Goal: Task Accomplishment & Management: Check status

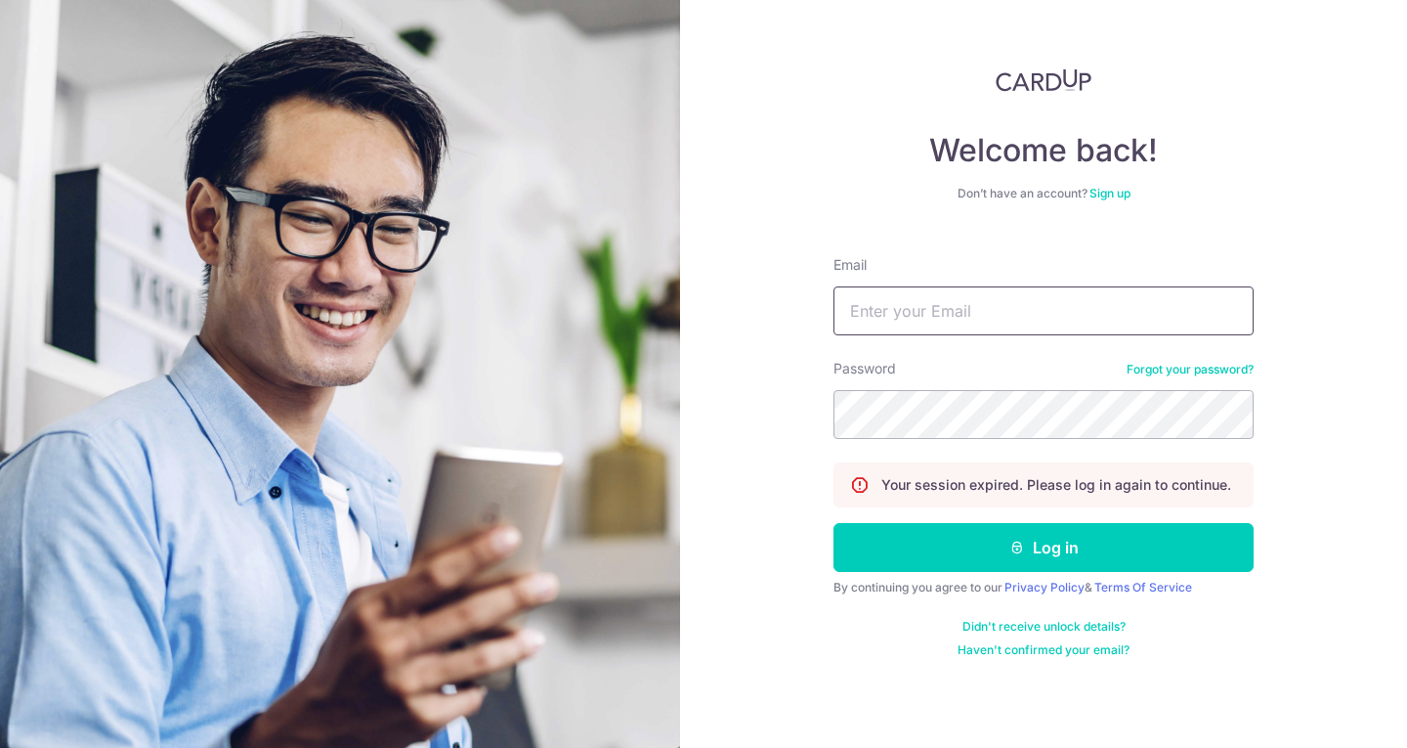
click at [970, 314] on input "Email" at bounding box center [1044, 310] width 420 height 49
type input "[EMAIL_ADDRESS][DOMAIN_NAME]"
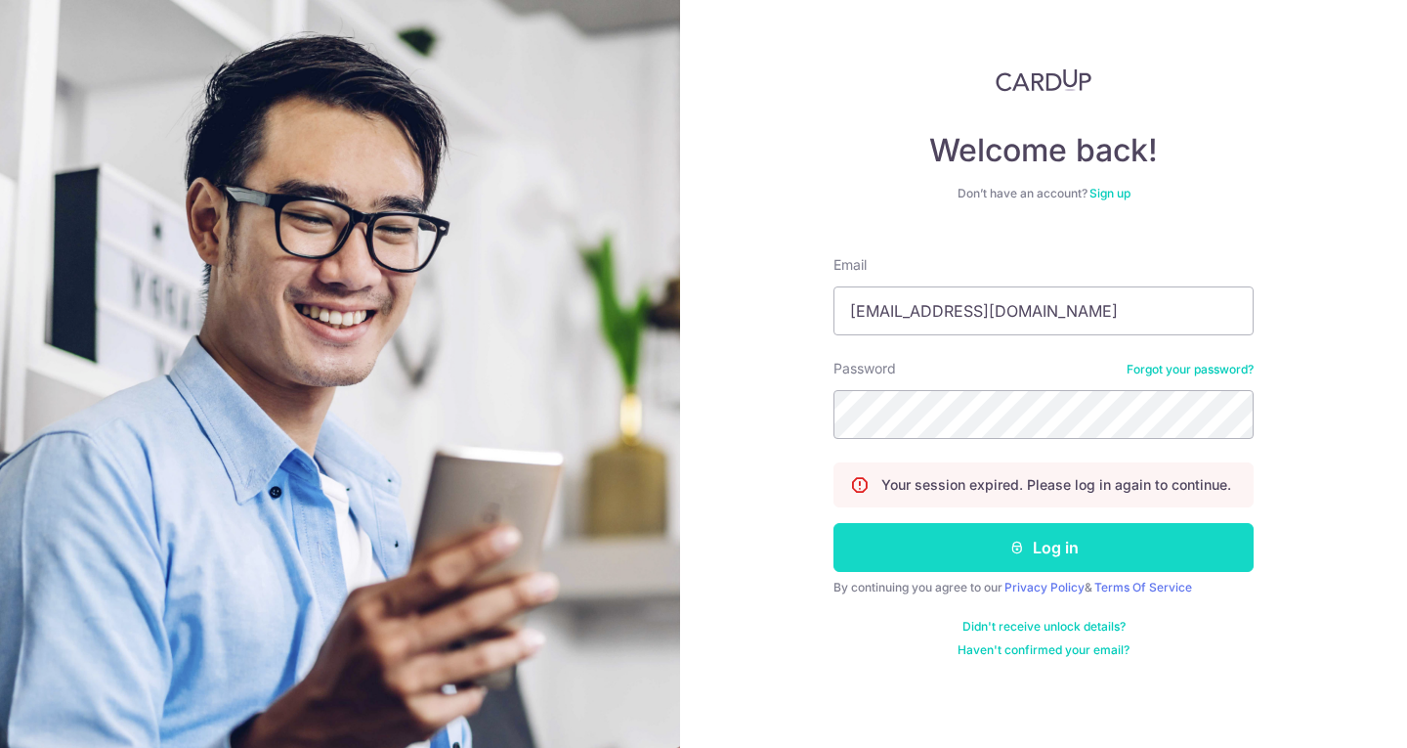
click at [1101, 552] on button "Log in" at bounding box center [1044, 547] width 420 height 49
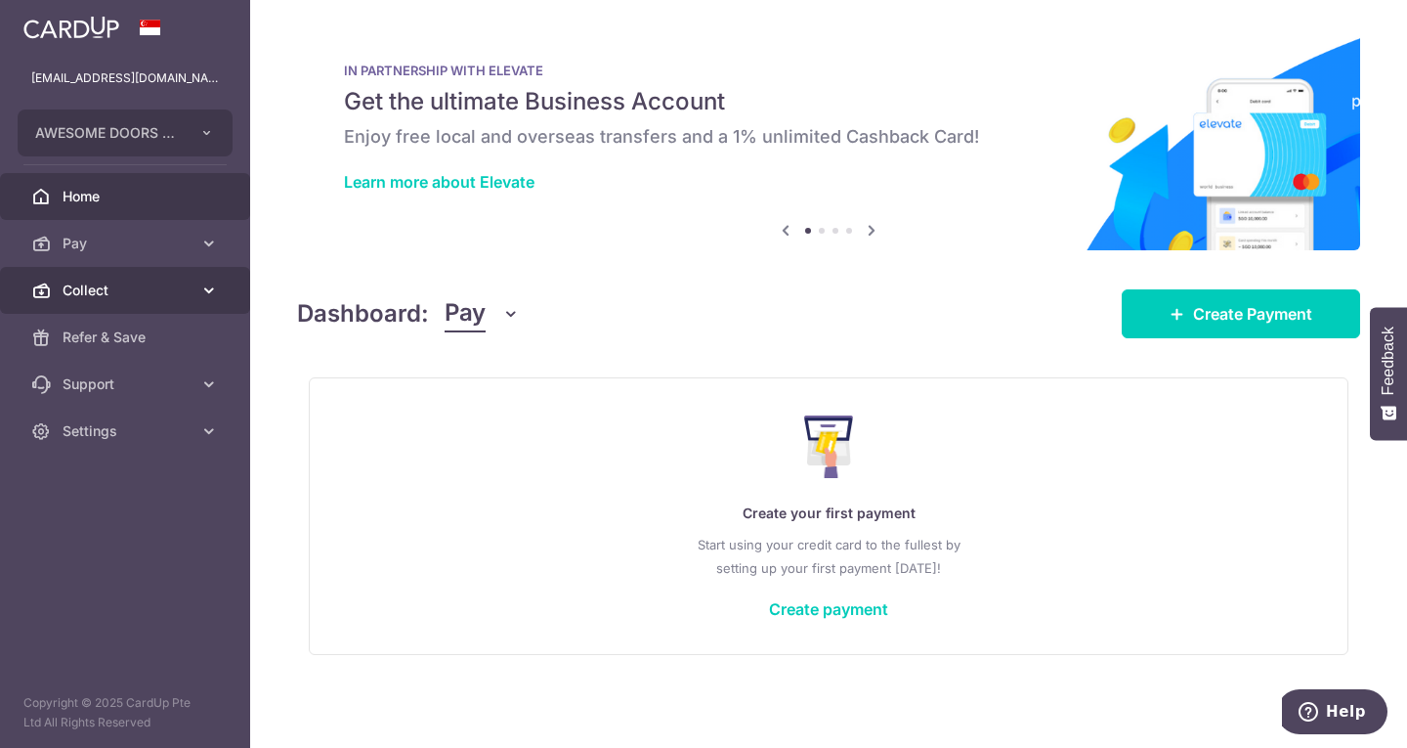
click at [150, 299] on span "Collect" at bounding box center [127, 290] width 129 height 20
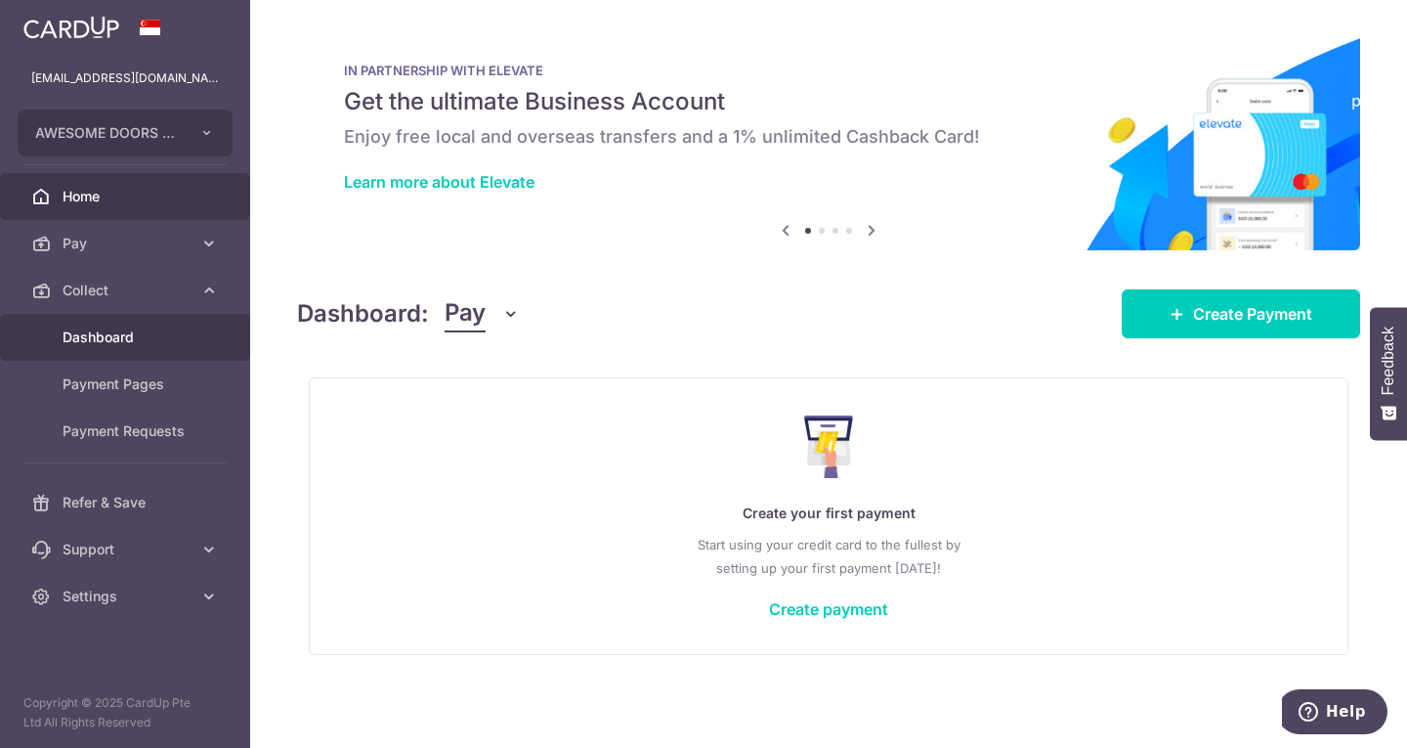
click at [72, 339] on span "Dashboard" at bounding box center [127, 337] width 129 height 20
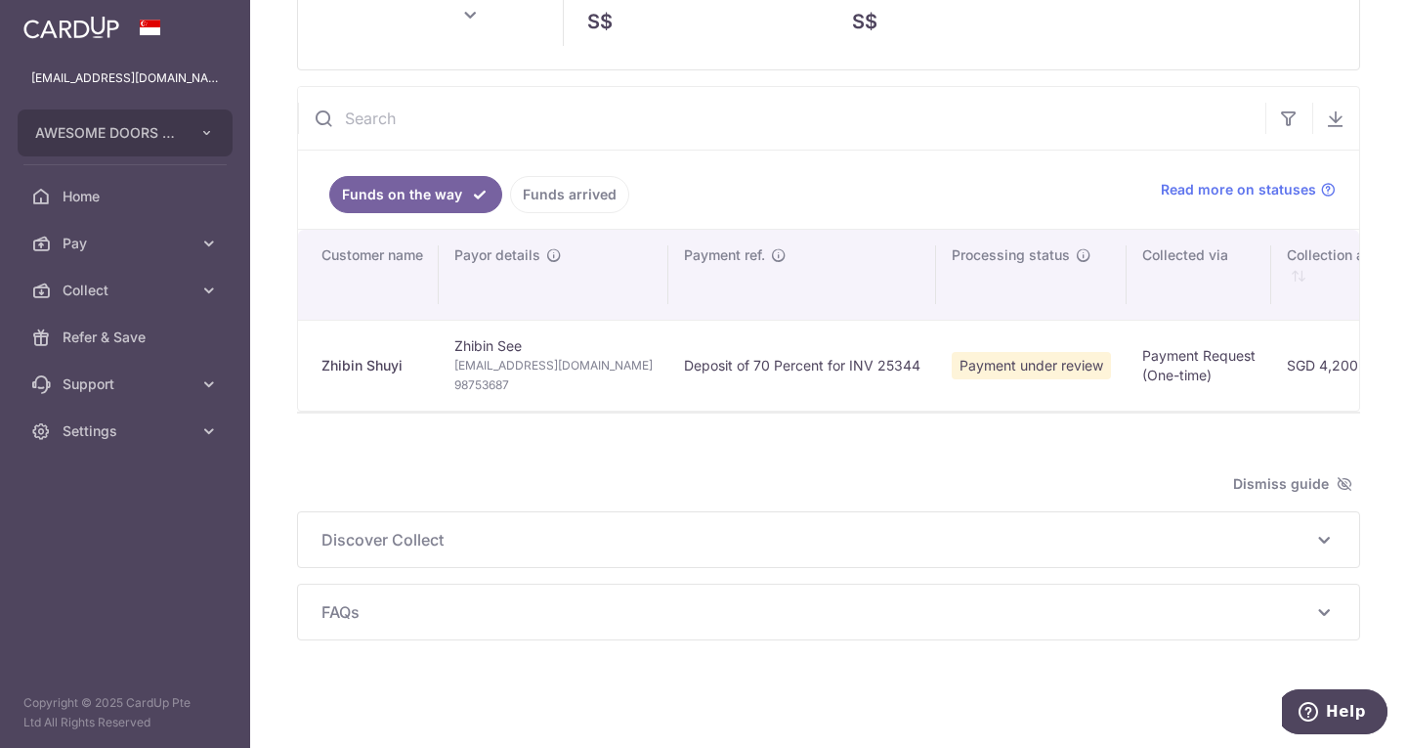
type input "October 2025"
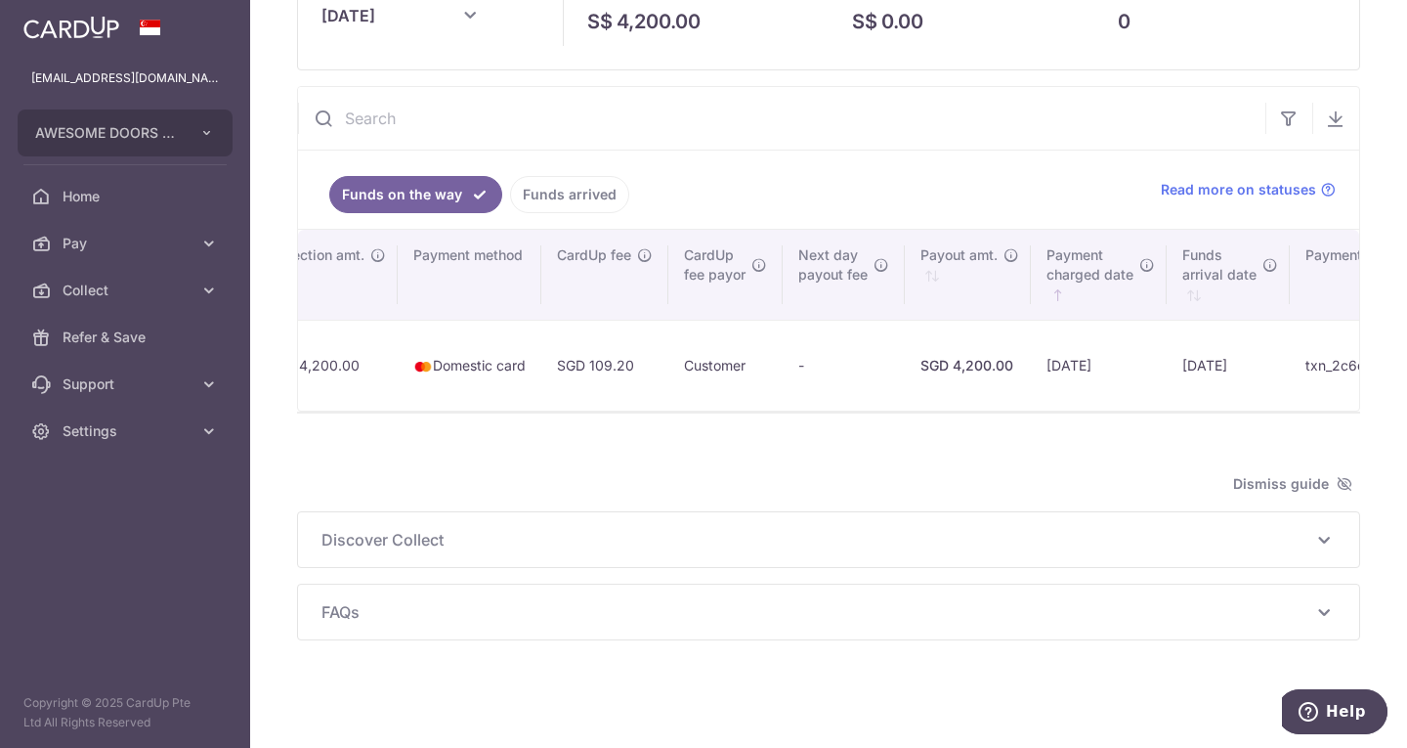
scroll to position [0, 1182]
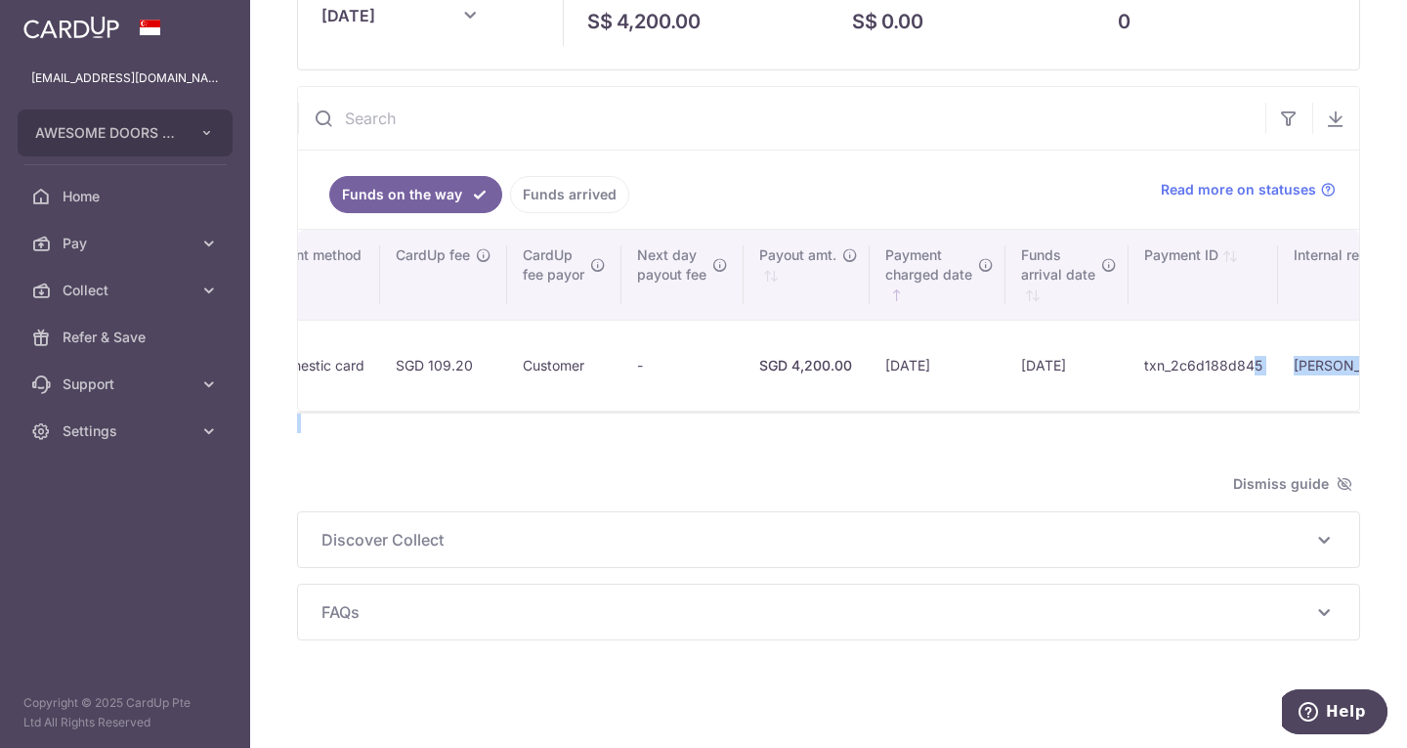
drag, startPoint x: 1193, startPoint y: 400, endPoint x: 1082, endPoint y: 415, distance: 112.5
click at [1082, 415] on div "Overview October 2025 Total amount incoming S$ 4,200.00 Total amount received S…" at bounding box center [828, 297] width 1063 height 686
drag, startPoint x: 1079, startPoint y: 420, endPoint x: 1087, endPoint y: 410, distance: 12.5
click at [1079, 418] on div at bounding box center [828, 423] width 1063 height 20
click at [1129, 373] on td "txn_2c6d188d845" at bounding box center [1204, 365] width 150 height 91
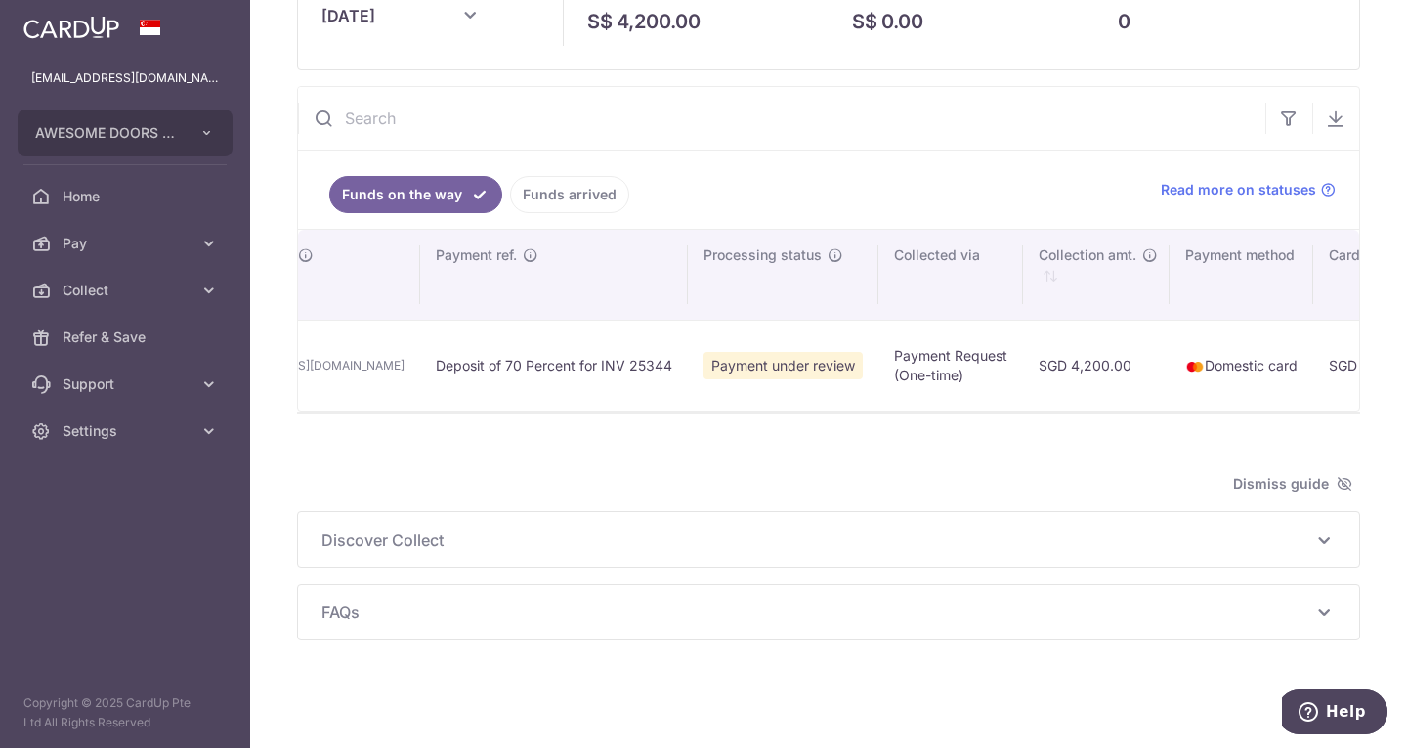
scroll to position [0, 0]
